Goal: Contribute content

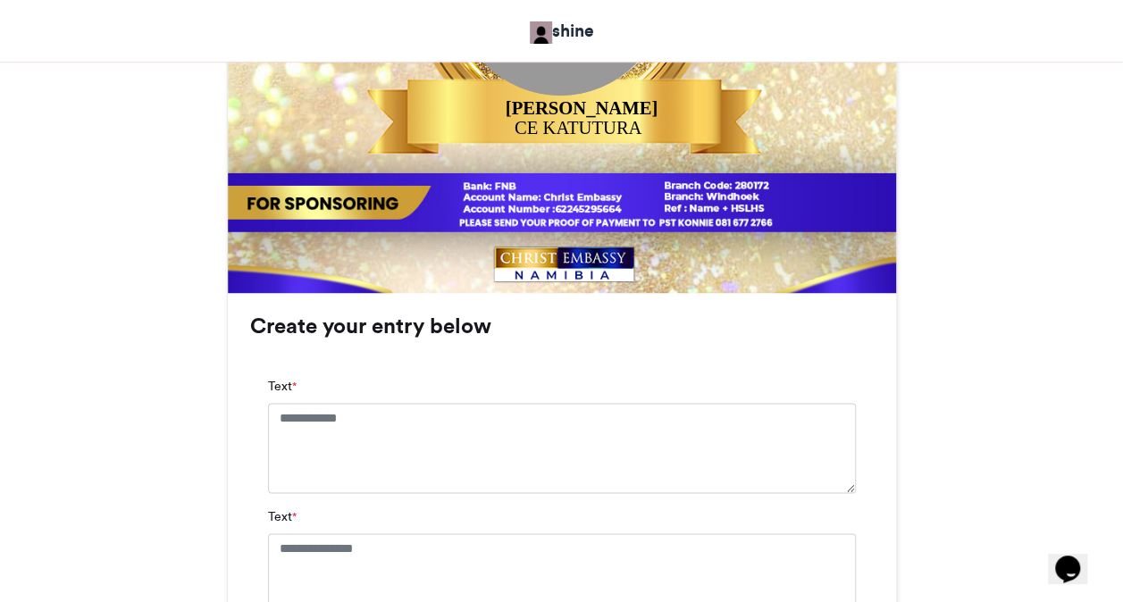
scroll to position [977, 0]
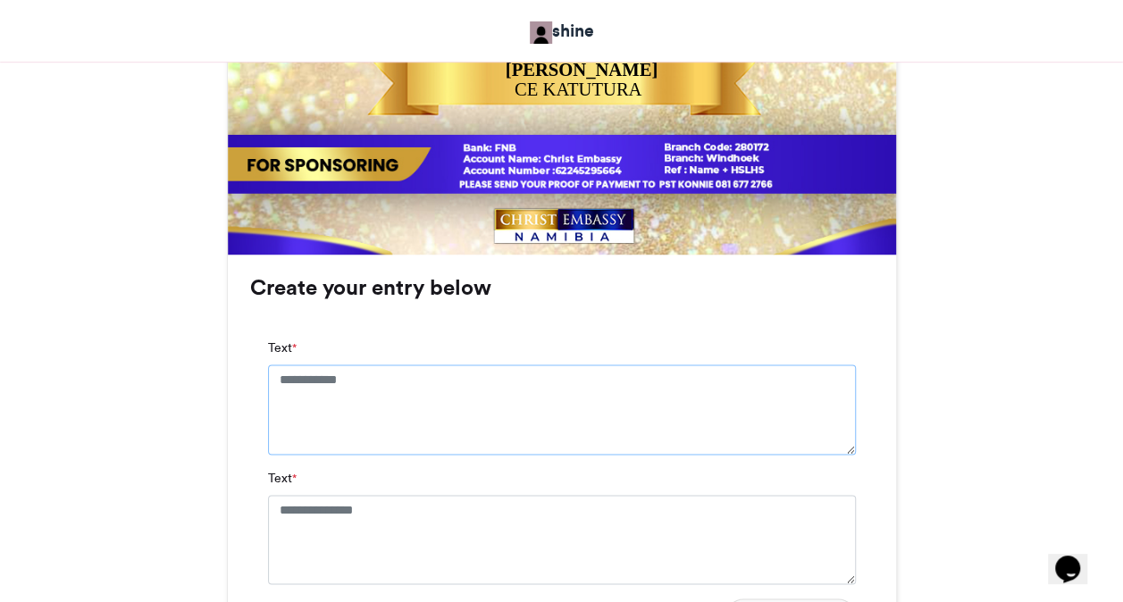
click at [408, 384] on textarea "Text *" at bounding box center [562, 409] width 588 height 89
type textarea "**********"
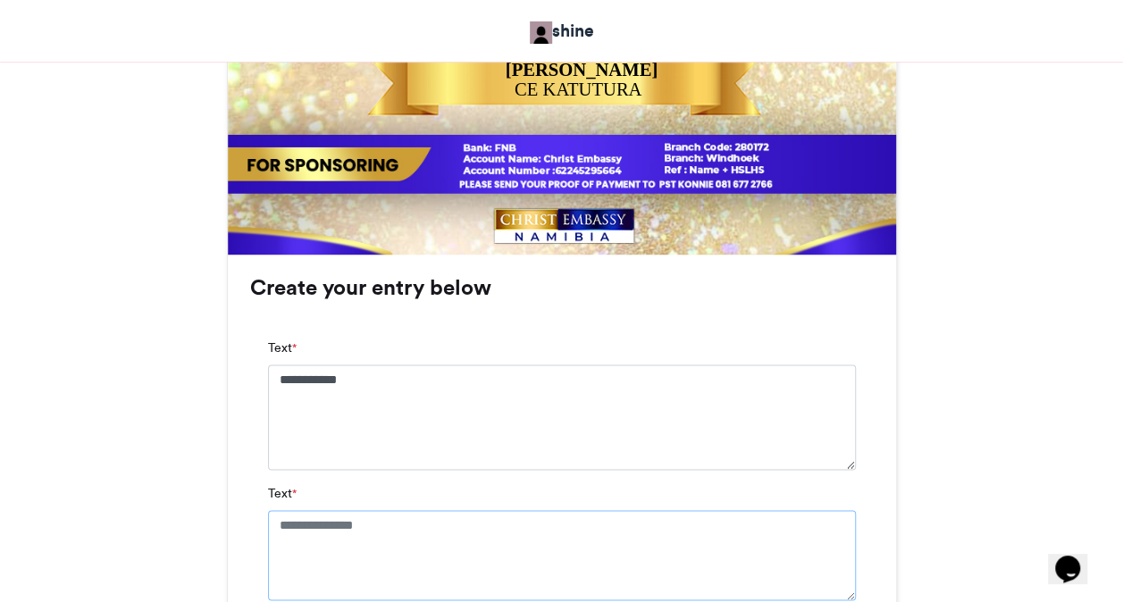
click at [349, 529] on textarea "Text *" at bounding box center [562, 554] width 588 height 89
type textarea "*"
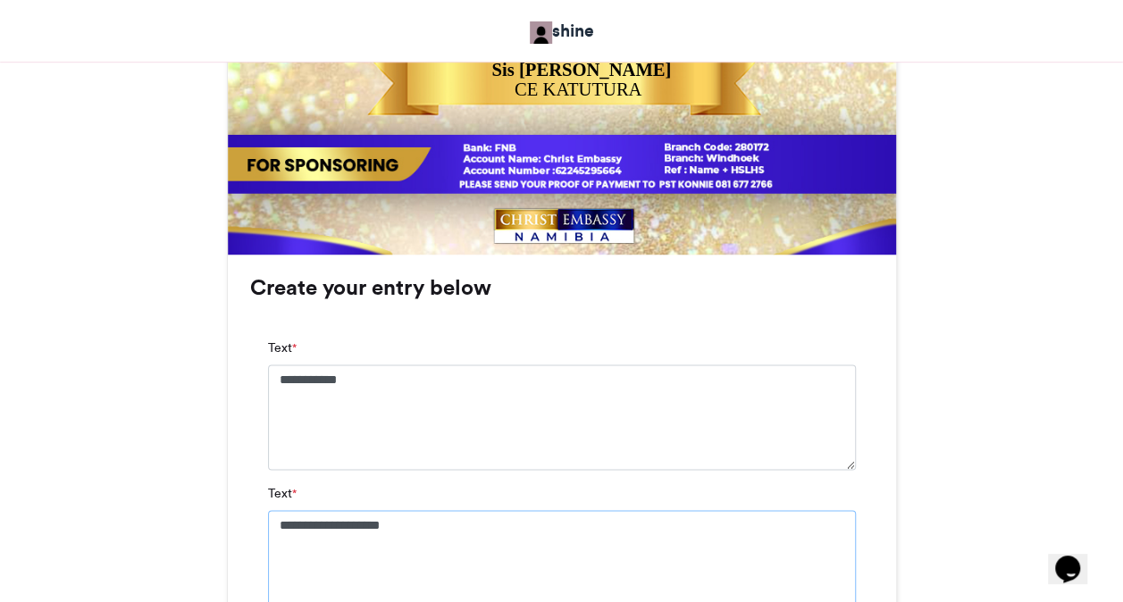
type textarea "**********"
click at [872, 499] on div "**********" at bounding box center [562, 577] width 624 height 513
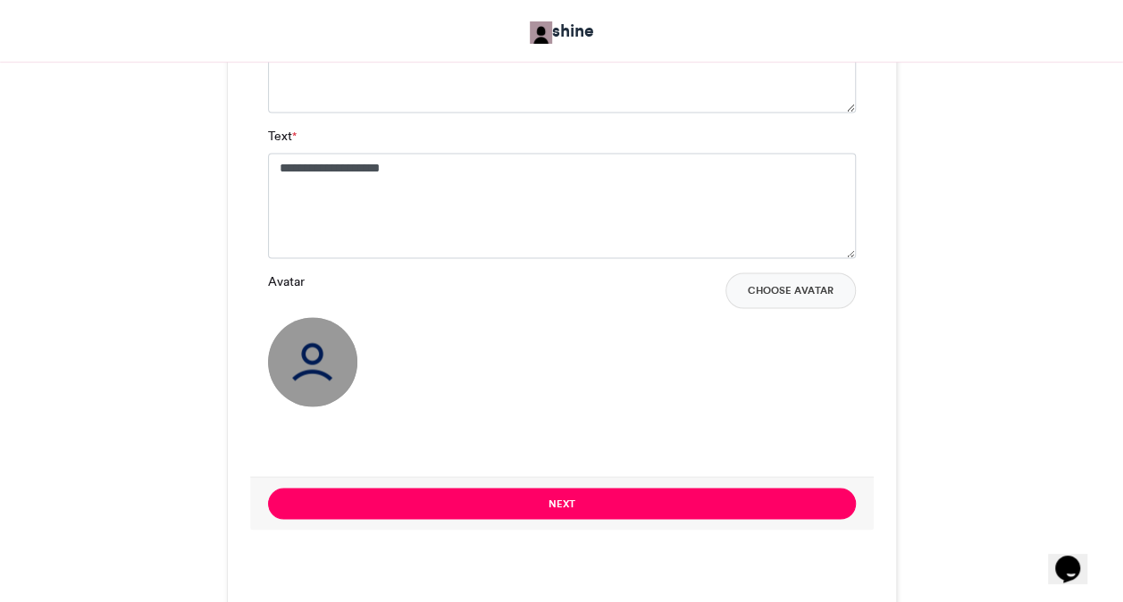
scroll to position [1370, 0]
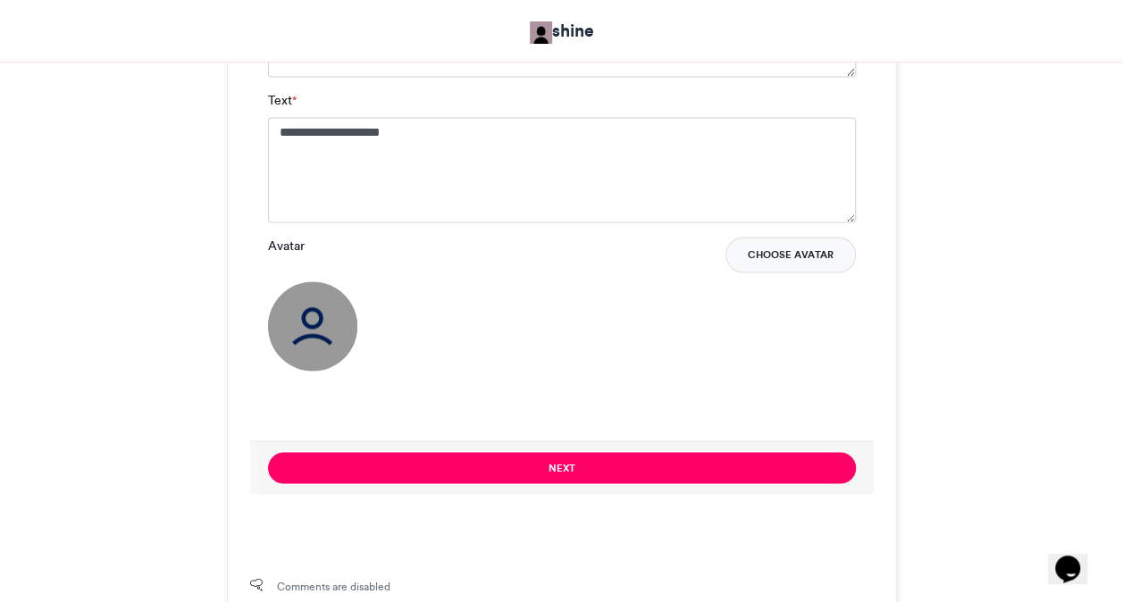
click at [789, 261] on button "Choose Avatar" at bounding box center [791, 255] width 130 height 36
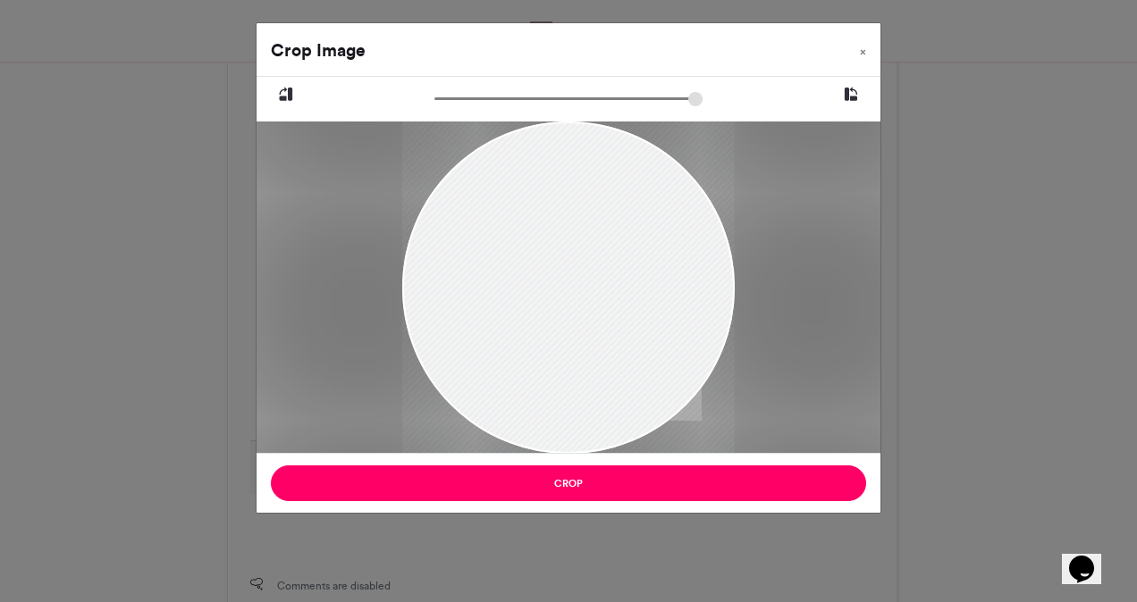
drag, startPoint x: 540, startPoint y: 236, endPoint x: 545, endPoint y: 288, distance: 52.1
click at [545, 288] on div at bounding box center [568, 338] width 332 height 499
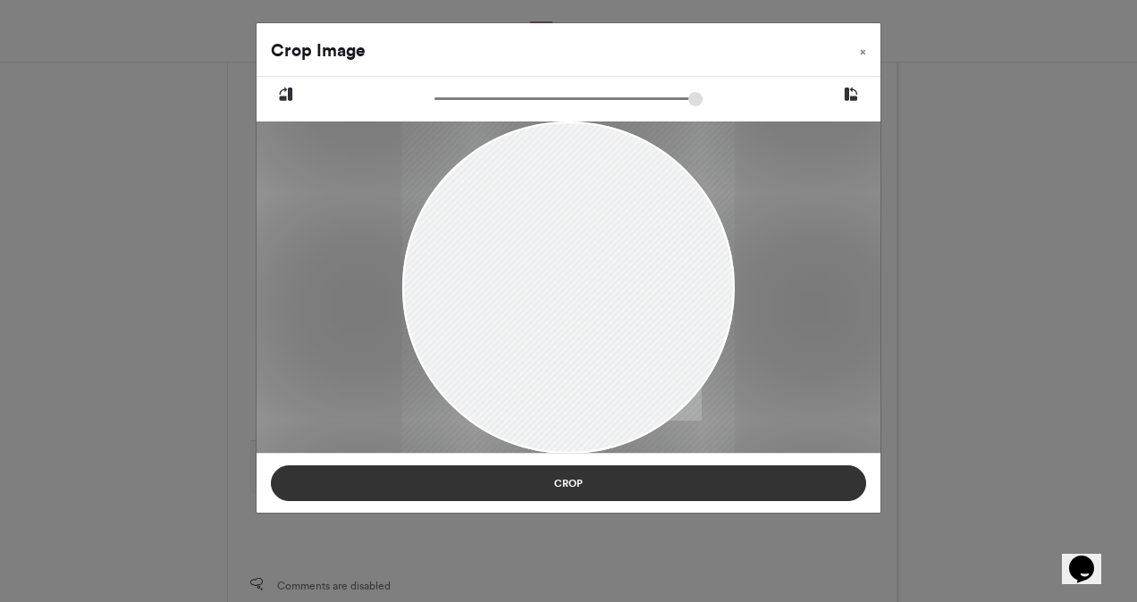
click at [596, 477] on button "Crop" at bounding box center [568, 484] width 595 height 36
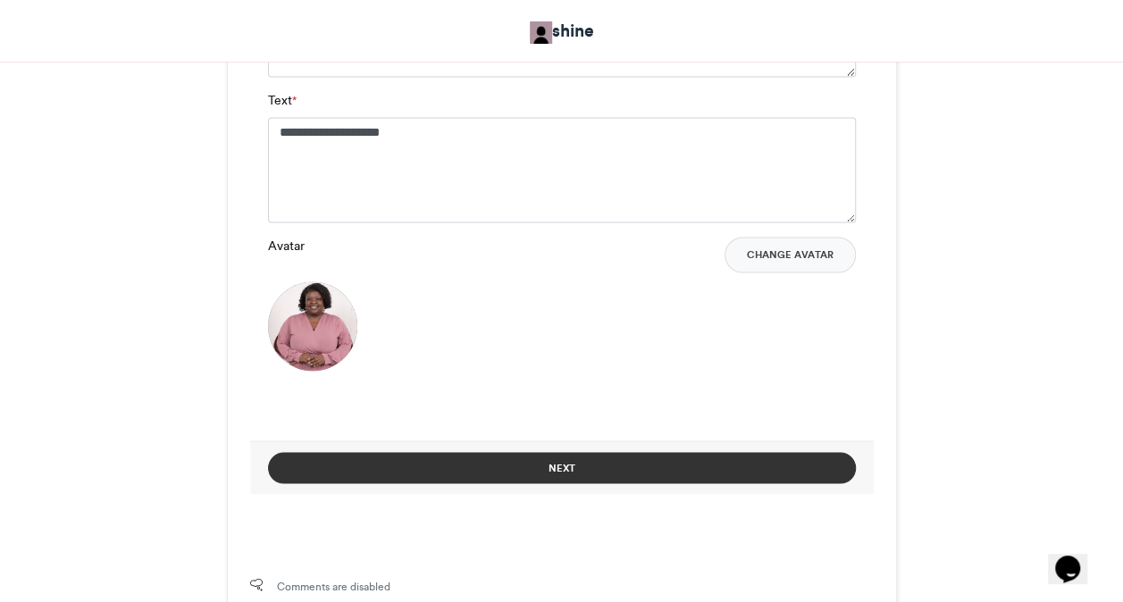
click at [597, 464] on button "Next" at bounding box center [562, 467] width 588 height 31
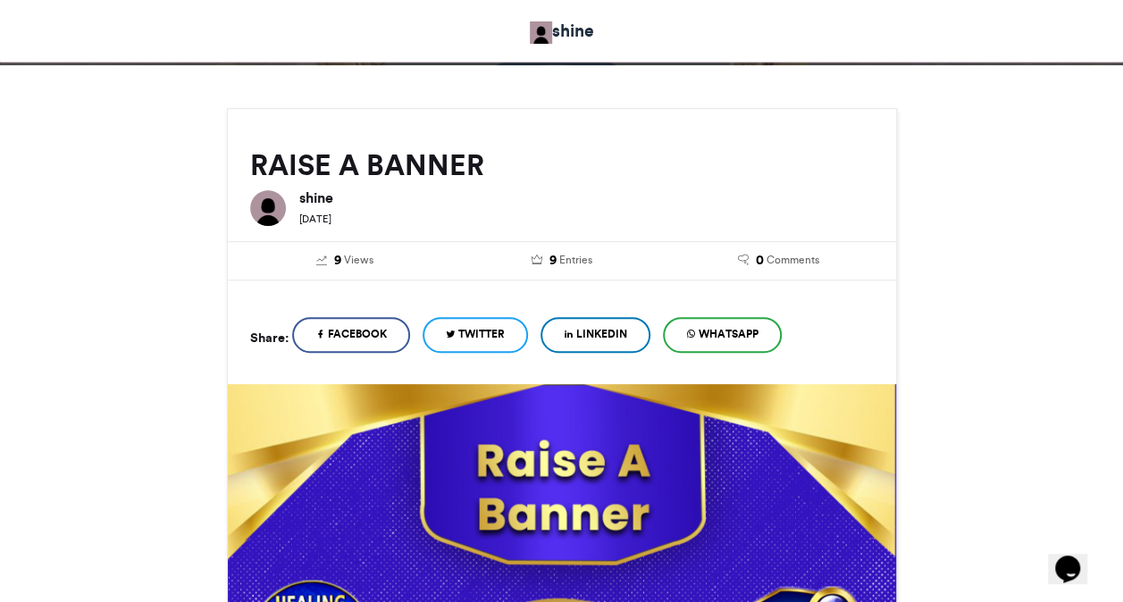
scroll to position [828, 0]
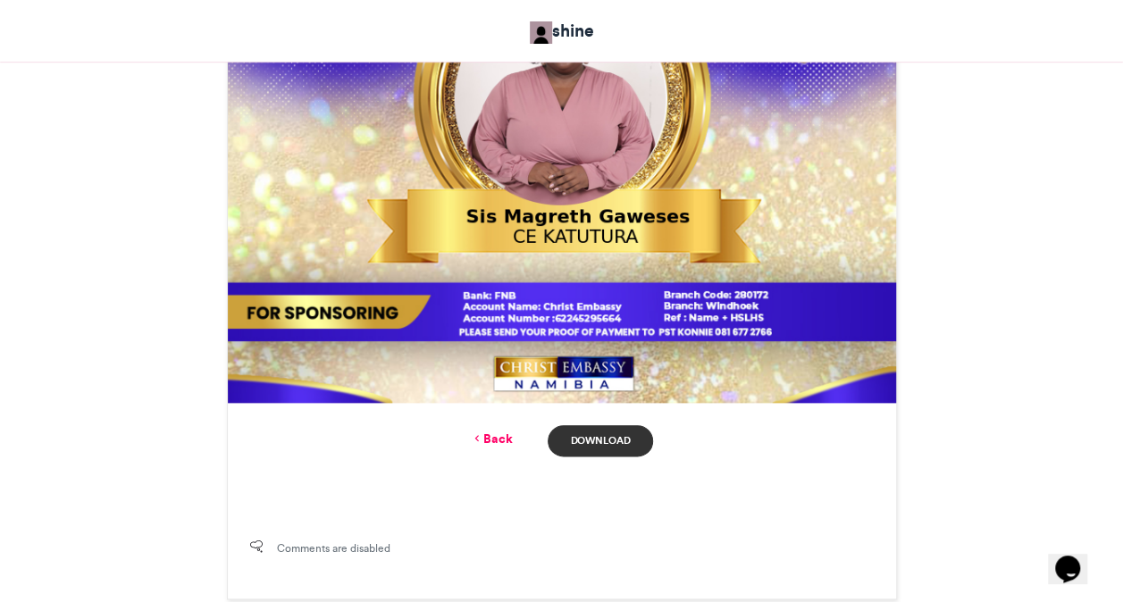
click at [593, 442] on link "Download" at bounding box center [600, 440] width 105 height 31
click at [492, 524] on div "Comments are disabled" at bounding box center [562, 558] width 669 height 82
